Goal: Book appointment/travel/reservation

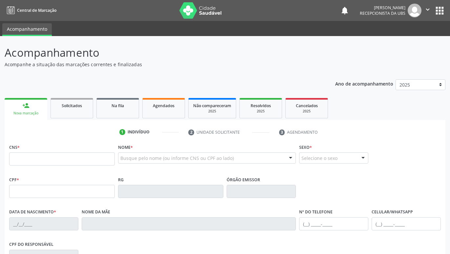
click at [108, 157] on input "text" at bounding box center [62, 159] width 106 height 13
click at [108, 157] on input "700 5039 7702 9657" at bounding box center [62, 159] width 106 height 13
type input "700 5039 7702 9657"
type input "724.284.731-15"
type input "[DATE]"
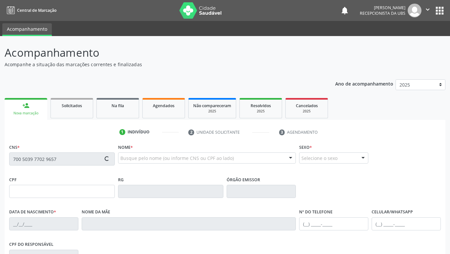
type input "[PERSON_NAME]"
type input "[PHONE_NUMBER]"
type input "933"
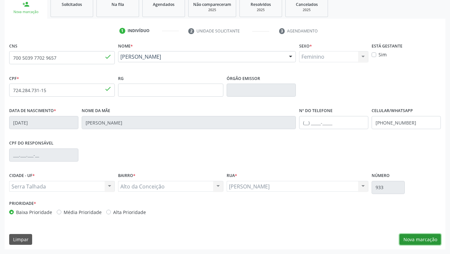
click at [424, 237] on button "Nova marcação" at bounding box center [420, 239] width 41 height 11
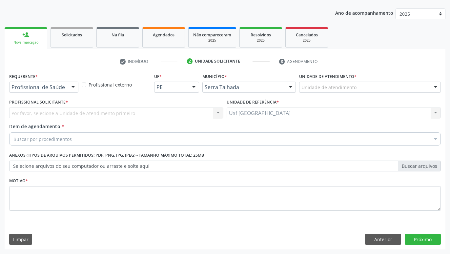
scroll to position [71, 0]
click at [68, 92] on div "Profissional de Saúde Profissional de Saúde Paciente Nenhum resultado encontrad…" at bounding box center [43, 87] width 69 height 11
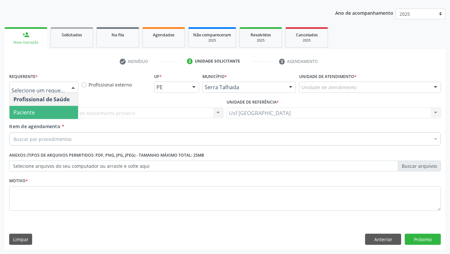
click at [55, 111] on span "Paciente" at bounding box center [44, 112] width 69 height 13
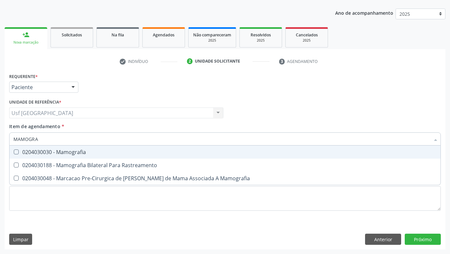
type input "MAMOGRAF"
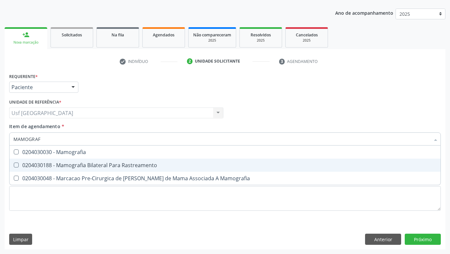
click at [116, 162] on span "0204030188 - Mamografia Bilateral Para Rastreamento" at bounding box center [225, 165] width 431 height 13
checkbox Rastreamento "true"
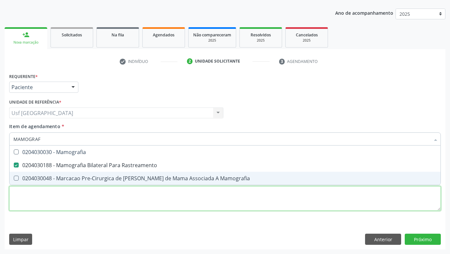
click at [107, 197] on textarea at bounding box center [225, 198] width 432 height 25
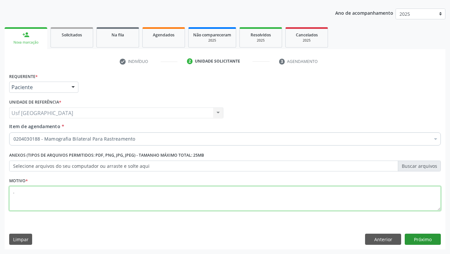
type textarea "."
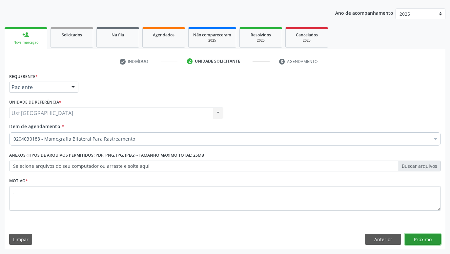
click at [423, 235] on button "Próximo" at bounding box center [423, 239] width 36 height 11
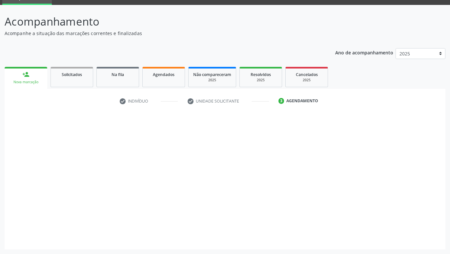
scroll to position [31, 0]
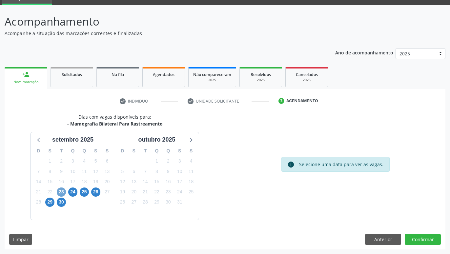
click at [60, 194] on span "23" at bounding box center [61, 192] width 9 height 9
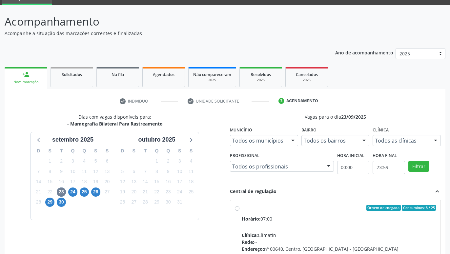
click at [235, 208] on div "Ordem de chegada Consumidos: 8 / 25 Horário: 07:00 Clínica: Climatin Rede: -- E…" at bounding box center [335, 256] width 210 height 110
radio input "true"
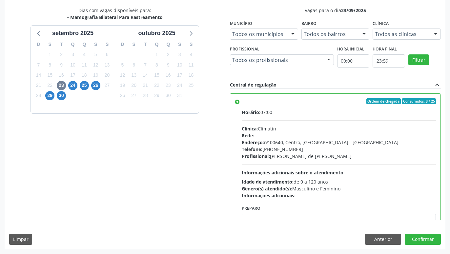
scroll to position [33, 0]
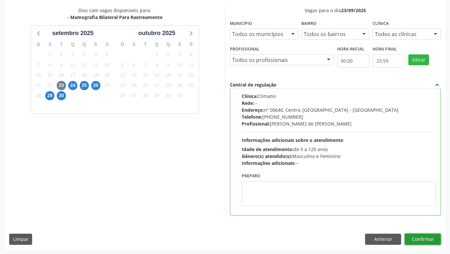
click at [424, 236] on button "Confirmar" at bounding box center [423, 239] width 36 height 11
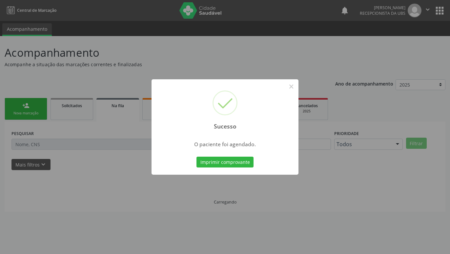
scroll to position [0, 0]
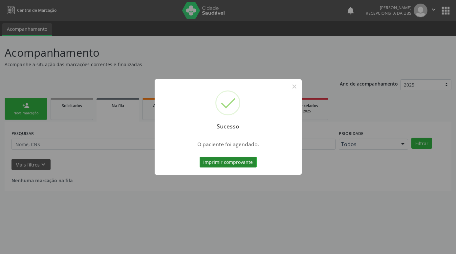
click at [242, 162] on button "Imprimir comprovante" at bounding box center [228, 162] width 57 height 11
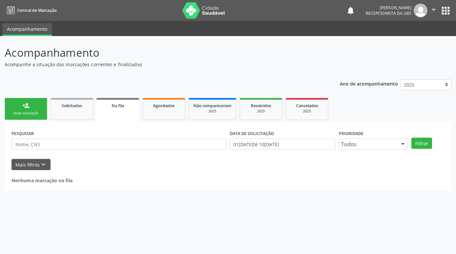
click at [27, 111] on div "Nova marcação" at bounding box center [26, 113] width 33 height 5
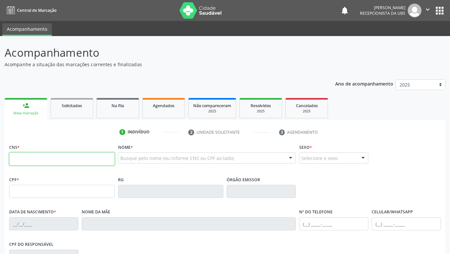
click at [48, 160] on input "text" at bounding box center [62, 159] width 106 height 13
paste input "700 0009 1077 9001"
type input "700 0009 1077 9001"
type input "728.912.034-53"
type input "02/[DATE]"
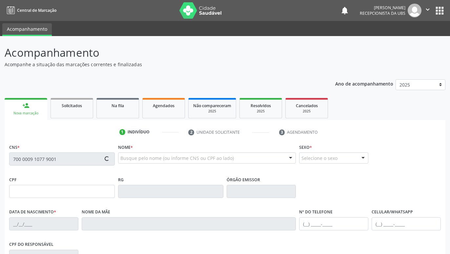
type input "Etelvina Feitosa de Vasconselos"
type input "[PHONE_NUMBER]"
type input "949.694.268-72"
type input "1309"
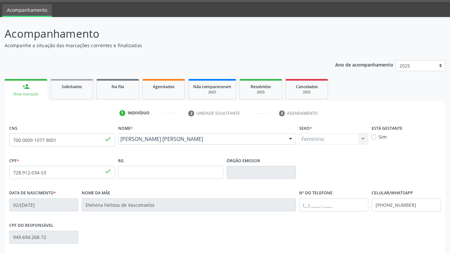
scroll to position [101, 0]
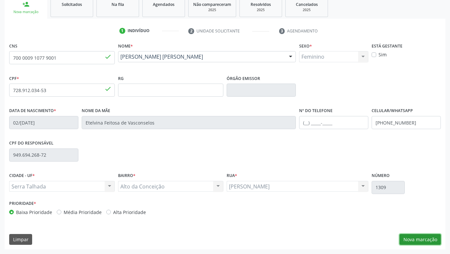
click at [430, 240] on button "Nova marcação" at bounding box center [420, 239] width 41 height 11
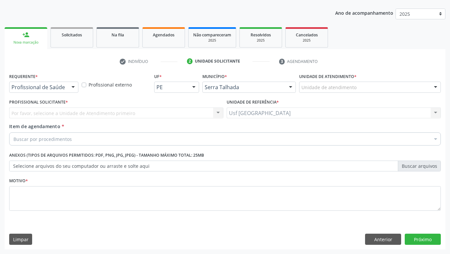
scroll to position [71, 0]
click at [74, 87] on div at bounding box center [73, 87] width 10 height 11
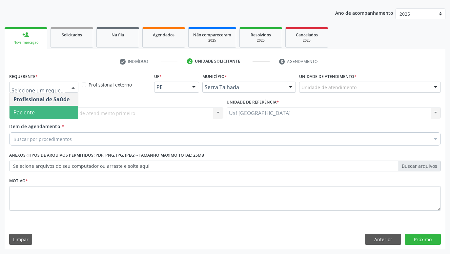
click at [63, 109] on span "Paciente" at bounding box center [44, 112] width 69 height 13
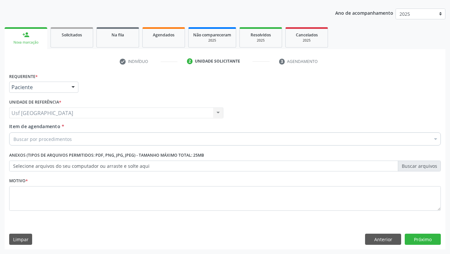
click at [97, 141] on div "Buscar por procedimentos" at bounding box center [225, 139] width 432 height 13
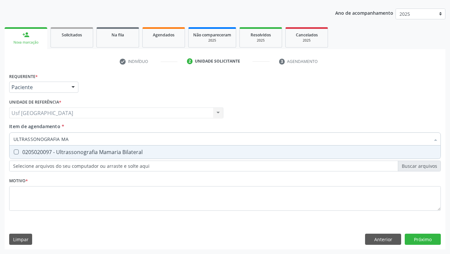
type input "ULTRASSONOGRAFIA MAM"
click at [166, 156] on span "0205020097 - Ultrassonografia Mamaria Bilateral" at bounding box center [225, 152] width 431 height 13
checkbox Bilateral "true"
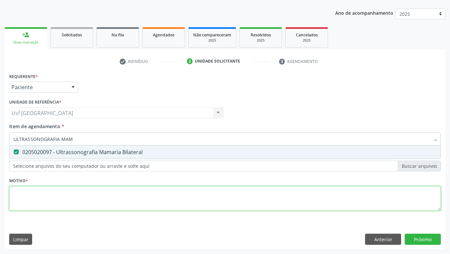
click at [169, 197] on textarea at bounding box center [225, 198] width 432 height 25
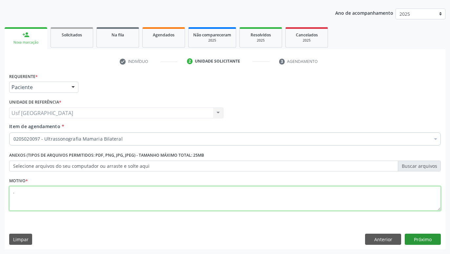
type textarea "."
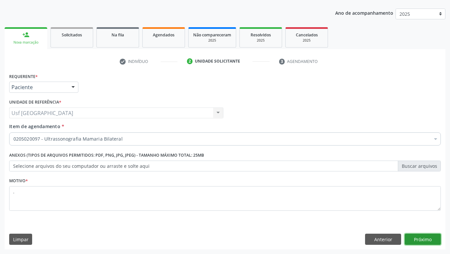
click at [437, 243] on button "Próximo" at bounding box center [423, 239] width 36 height 11
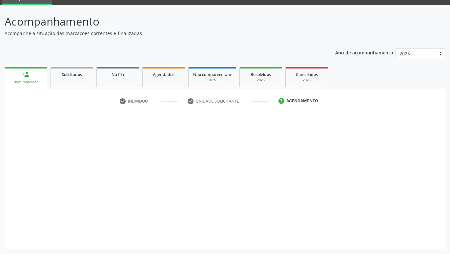
scroll to position [31, 0]
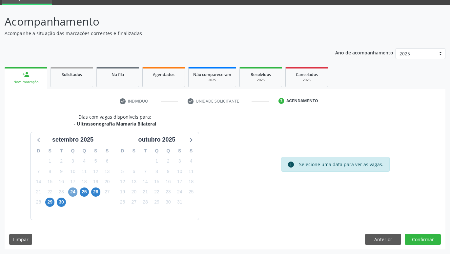
click at [73, 192] on span "24" at bounding box center [72, 192] width 9 height 9
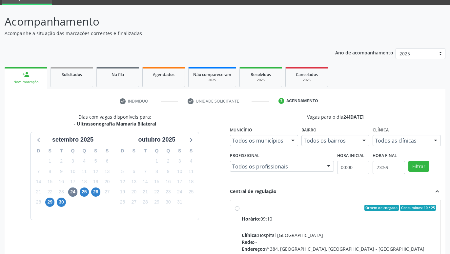
click at [238, 205] on div "Ordem de chegada Consumidos: 10 / 25 Horário: 09:10 Clínica: Hospital [GEOGRAPH…" at bounding box center [335, 256] width 210 height 110
radio input "true"
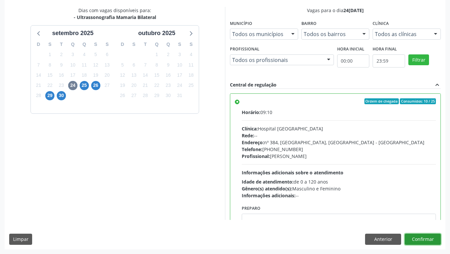
click at [434, 239] on button "Confirmar" at bounding box center [423, 239] width 36 height 11
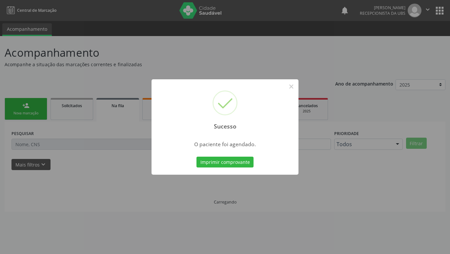
scroll to position [0, 0]
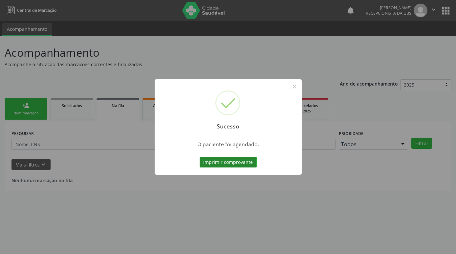
click at [243, 160] on button "Imprimir comprovante" at bounding box center [228, 162] width 57 height 11
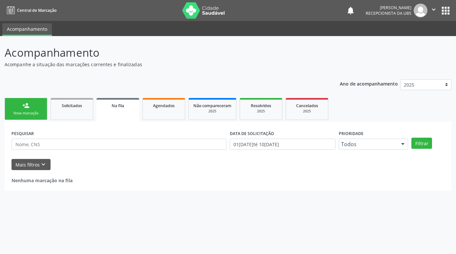
click at [33, 113] on div "Nova marcação" at bounding box center [26, 113] width 33 height 5
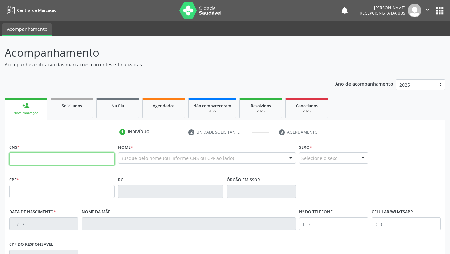
click at [41, 157] on input "text" at bounding box center [62, 159] width 106 height 13
paste input "700 0009 1077 9001"
type input "700 0009 1077 9001"
type input "728.912.034-53"
type input "02/[DATE]"
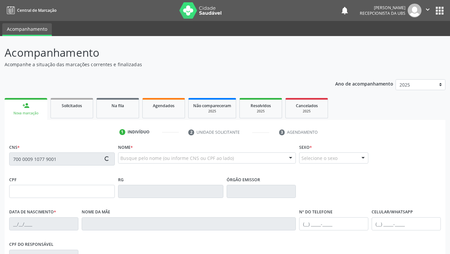
type input "Etelvina Feitosa de Vasconselos"
type input "[PHONE_NUMBER]"
type input "949.694.268-72"
type input "1309"
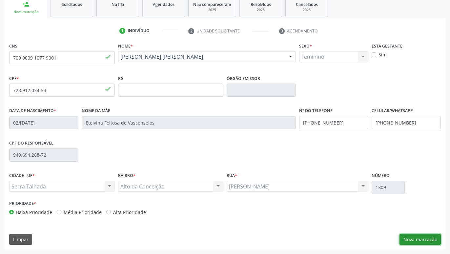
click at [435, 237] on button "Nova marcação" at bounding box center [420, 239] width 41 height 11
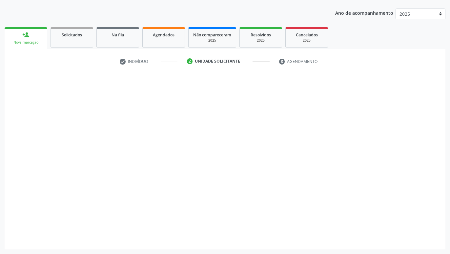
scroll to position [71, 0]
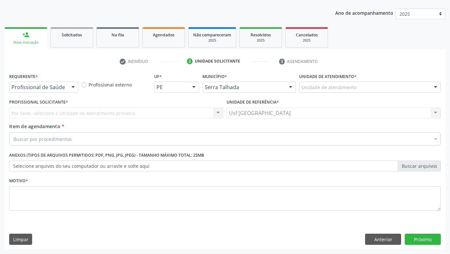
click at [67, 89] on div "Profissional de Saúde" at bounding box center [43, 87] width 69 height 11
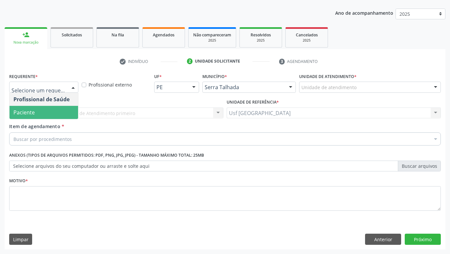
click at [37, 108] on span "Paciente" at bounding box center [44, 112] width 69 height 13
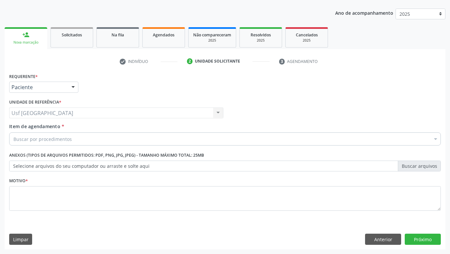
click at [73, 140] on div "Buscar por procedimentos" at bounding box center [225, 139] width 432 height 13
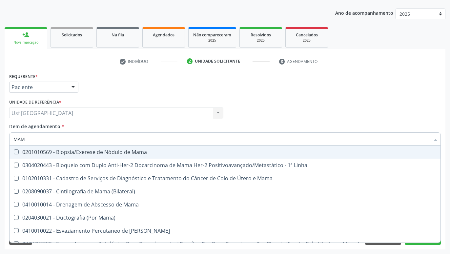
type input "MAMO"
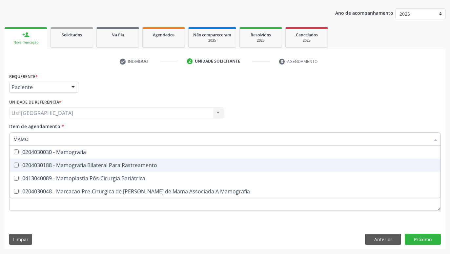
click at [56, 168] on div "0204030188 - Mamografia Bilateral Para Rastreamento" at bounding box center [224, 165] width 423 height 5
checkbox Rastreamento "true"
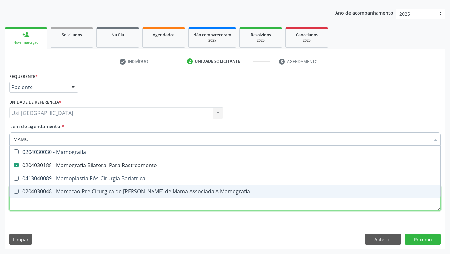
click at [112, 207] on textarea at bounding box center [225, 198] width 432 height 25
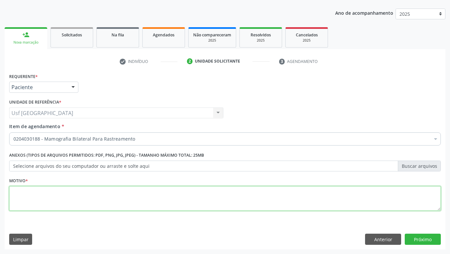
click at [71, 205] on textarea at bounding box center [225, 198] width 432 height 25
type textarea "."
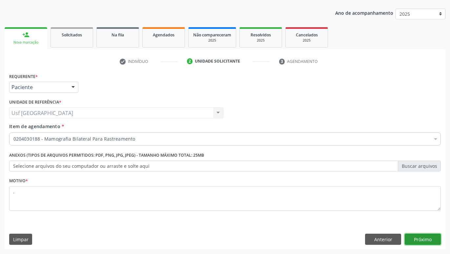
click at [426, 236] on button "Próximo" at bounding box center [423, 239] width 36 height 11
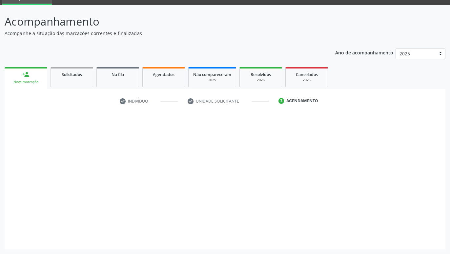
scroll to position [31, 0]
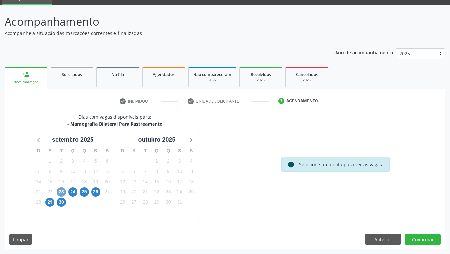
click at [60, 192] on span "23" at bounding box center [61, 192] width 9 height 9
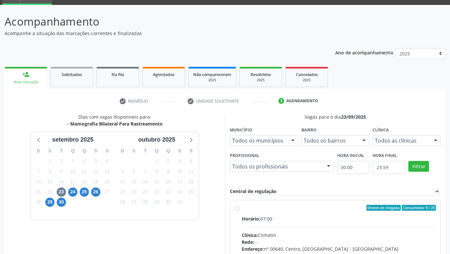
click at [242, 211] on label "Ordem de chegada Consumidos: 9 / 25 Horário: 07:00 Clínica: Climatin Rede: -- E…" at bounding box center [339, 255] width 194 height 101
click at [236, 211] on input "Ordem de chegada Consumidos: 9 / 25 Horário: 07:00 Clínica: Climatin Rede: -- E…" at bounding box center [237, 208] width 5 height 6
radio input "true"
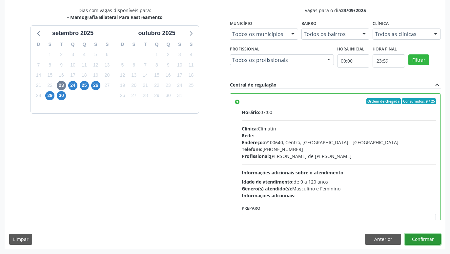
click at [418, 238] on button "Confirmar" at bounding box center [423, 239] width 36 height 11
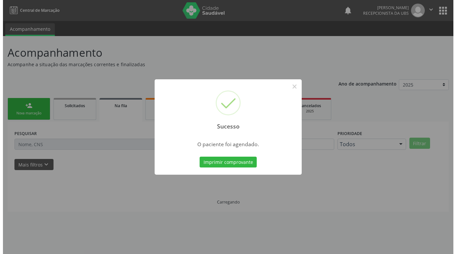
scroll to position [0, 0]
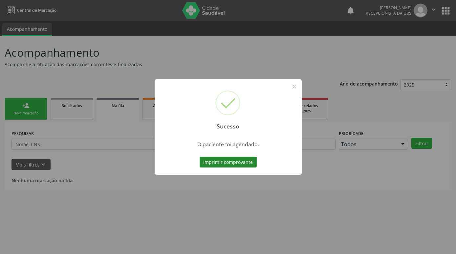
click at [247, 159] on button "Imprimir comprovante" at bounding box center [228, 162] width 57 height 11
